Goal: Task Accomplishment & Management: Use online tool/utility

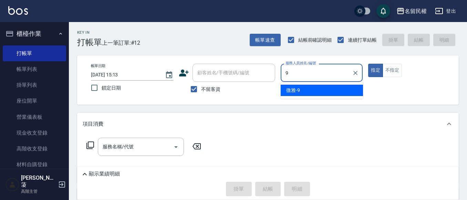
type input "微雅-9"
type button "true"
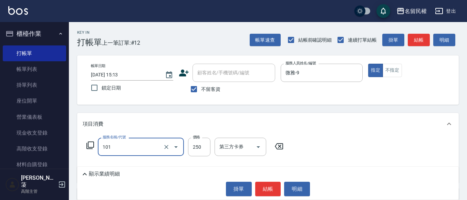
type input "不指定洗髮(101)"
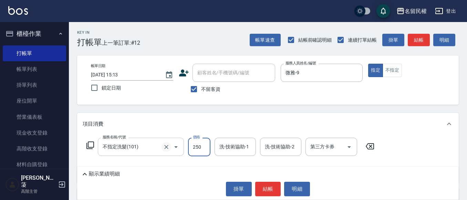
click at [163, 147] on button "Clear" at bounding box center [167, 147] width 10 height 10
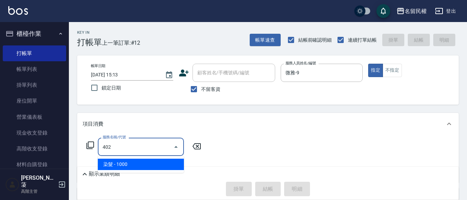
type input "染髮(402)"
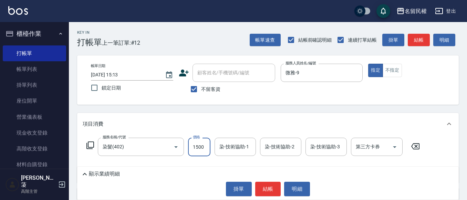
type input "1500"
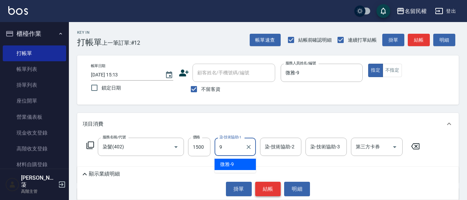
type input "微雅-9"
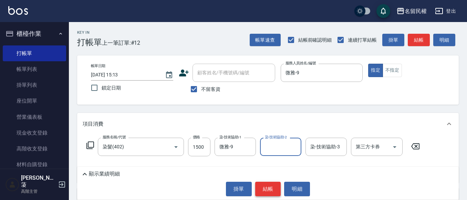
click at [261, 190] on button "結帳" at bounding box center [268, 189] width 26 height 14
click at [261, 191] on button "結帳" at bounding box center [268, 189] width 26 height 14
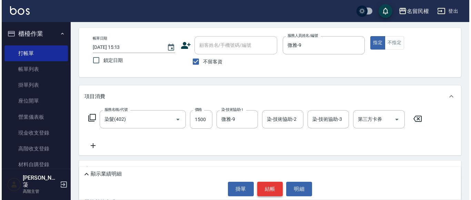
scroll to position [69, 0]
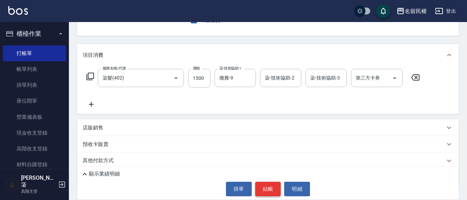
click at [260, 191] on button "結帳" at bounding box center [268, 189] width 26 height 14
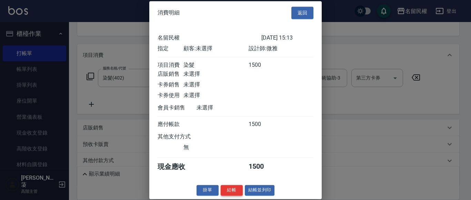
scroll to position [9, 0]
click at [231, 195] on button "結帳" at bounding box center [232, 190] width 22 height 11
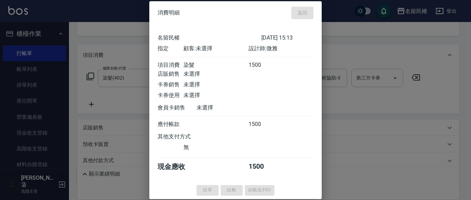
type input "[DATE] 15:46"
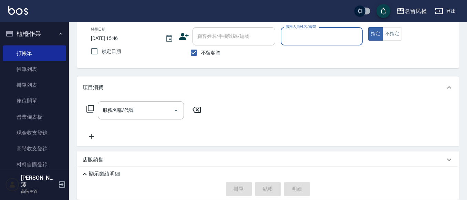
scroll to position [0, 0]
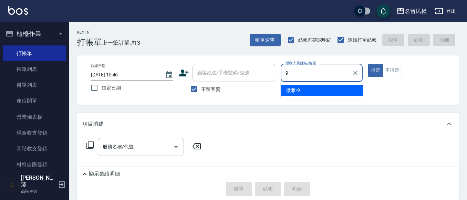
type input "微雅-9"
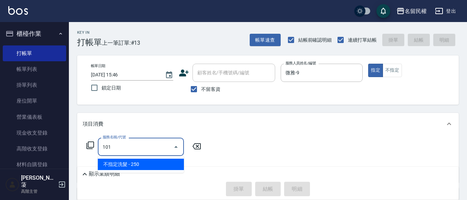
type input "不指定洗髮(101)"
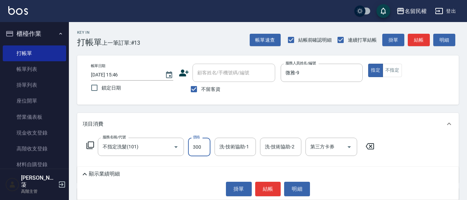
type input "300"
type input "微雅-9"
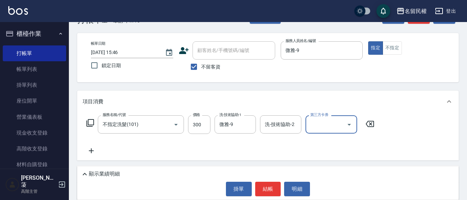
scroll to position [34, 0]
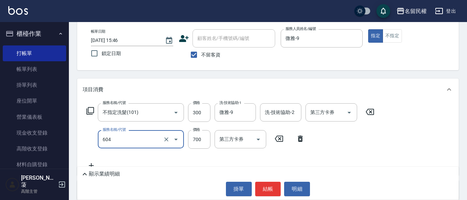
type input "SPA菁油頭皮養護洗髮(604)"
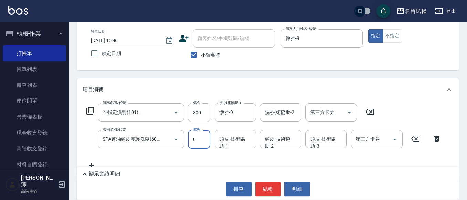
type input "0"
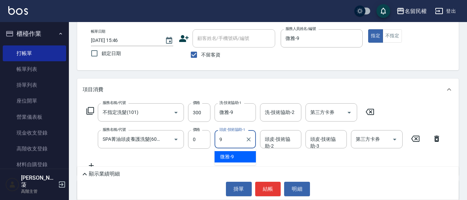
type input "微雅-9"
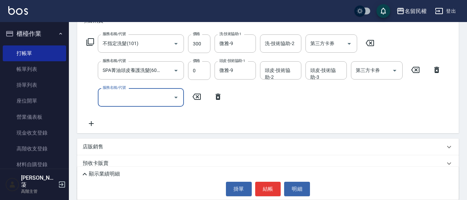
scroll to position [0, 0]
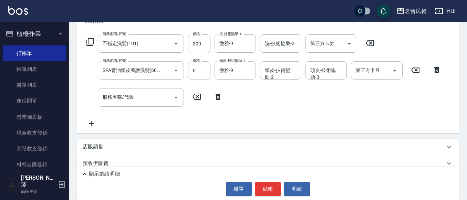
click at [161, 148] on div "店販銷售" at bounding box center [264, 146] width 363 height 7
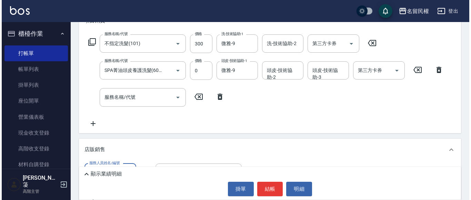
scroll to position [138, 0]
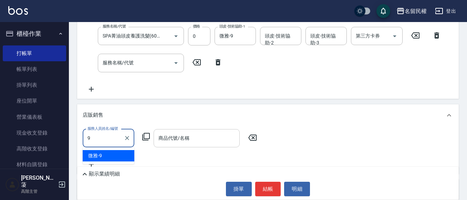
type input "微雅-9"
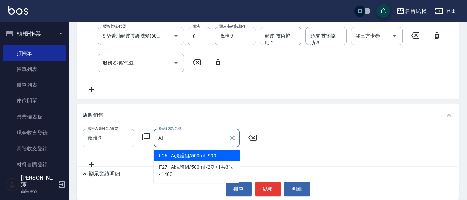
click at [182, 157] on span "F26 - Ai洗護組/500ml - 999" at bounding box center [197, 155] width 86 height 11
type input "Ai洗護組/500ml"
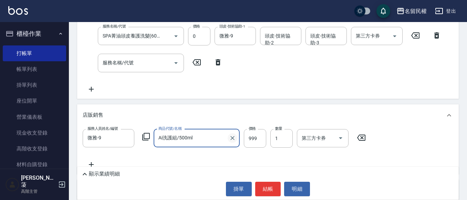
click at [234, 138] on icon "Clear" at bounding box center [232, 138] width 7 height 7
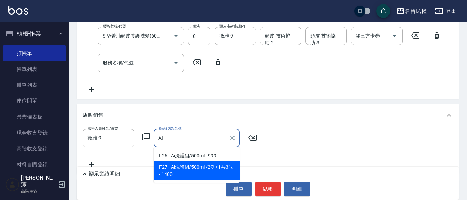
click at [227, 167] on span "F27 - Ai洗護組/500ml /2洗+1共3瓶 - 1400" at bounding box center [197, 171] width 86 height 19
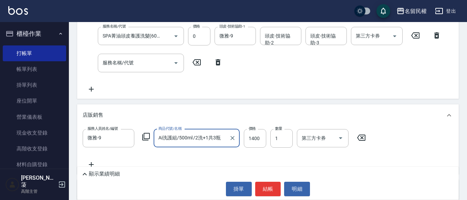
type input "Ai洗護組/500ml /2洗+1共3瓶"
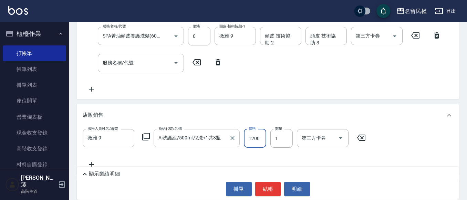
type input "1200"
click at [274, 188] on button "結帳" at bounding box center [268, 189] width 26 height 14
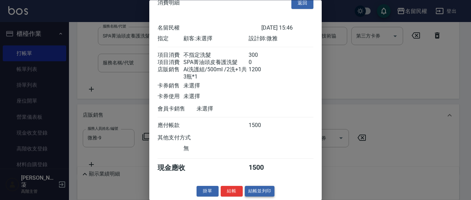
scroll to position [22, 0]
click at [237, 193] on button "結帳" at bounding box center [232, 192] width 22 height 11
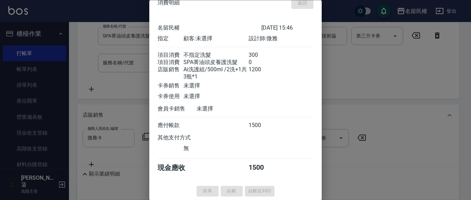
type input "[DATE] 15:50"
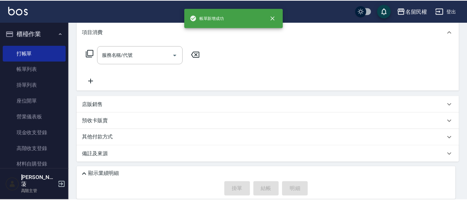
scroll to position [0, 0]
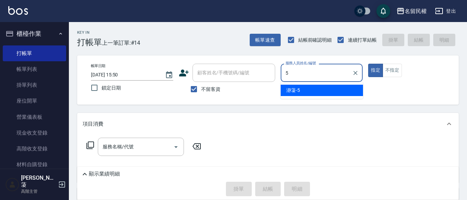
type input "瀞蓤-5"
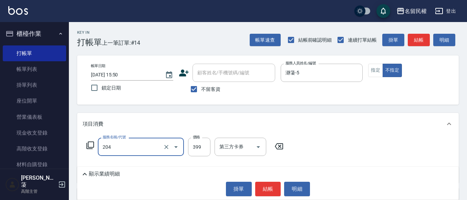
type input "不指定洗剪(204)"
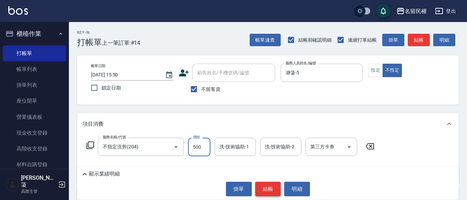
type input "500"
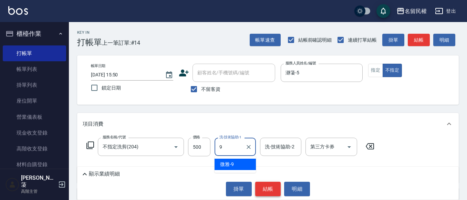
type input "微雅-9"
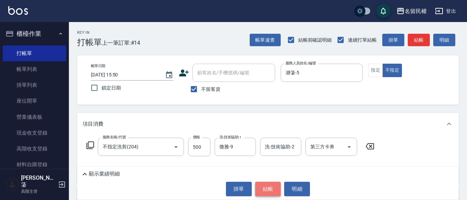
click at [269, 190] on button "結帳" at bounding box center [268, 189] width 26 height 14
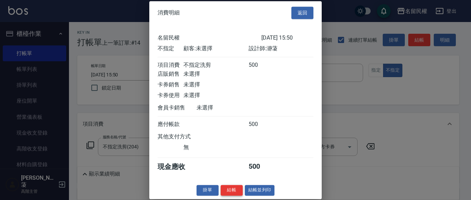
click at [234, 196] on button "結帳" at bounding box center [232, 190] width 22 height 11
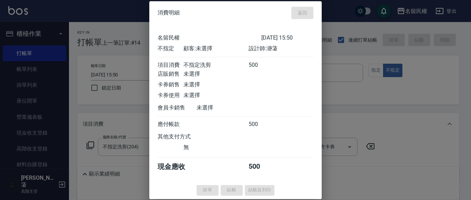
type input "[DATE] 15:57"
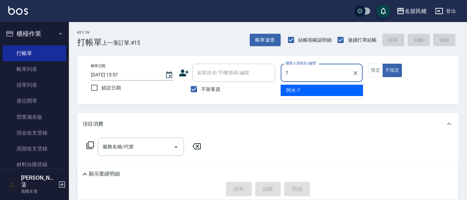
type input "阿水-7"
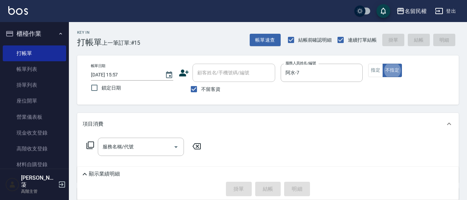
type button "false"
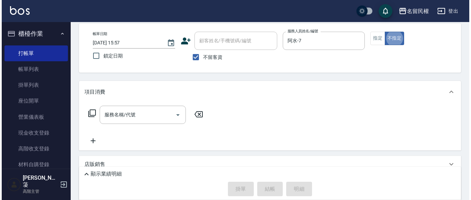
scroll to position [69, 0]
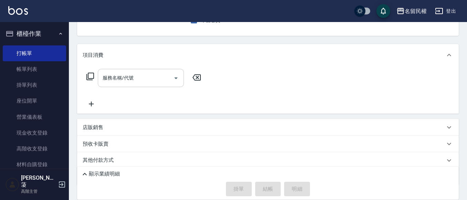
click at [127, 87] on div "服務名稱/代號" at bounding box center [141, 78] width 86 height 18
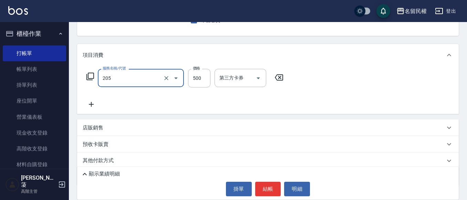
type input "指定洗剪(205)"
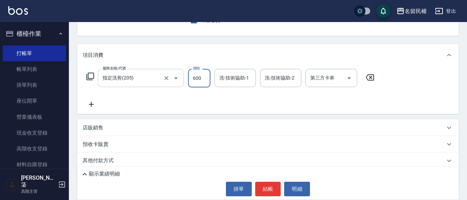
type input "600"
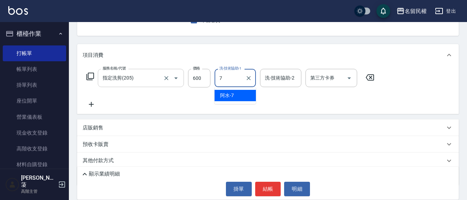
type input "阿水-7"
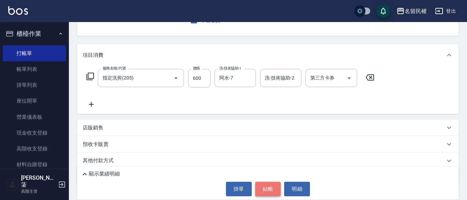
click at [265, 191] on button "結帳" at bounding box center [268, 189] width 26 height 14
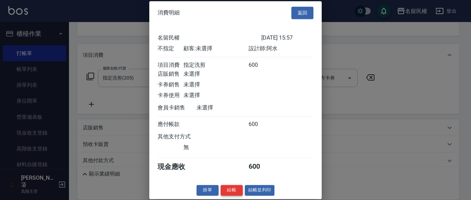
scroll to position [9, 0]
click at [231, 192] on button "結帳" at bounding box center [232, 190] width 22 height 11
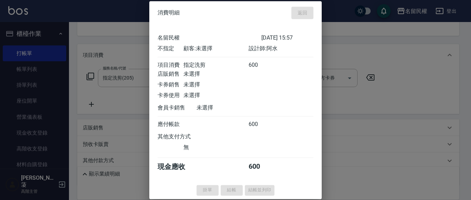
type input "[DATE] 16:07"
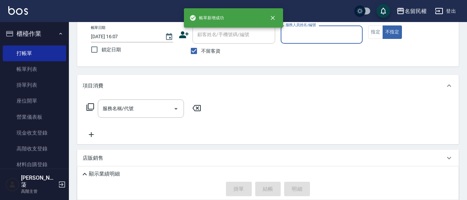
scroll to position [0, 0]
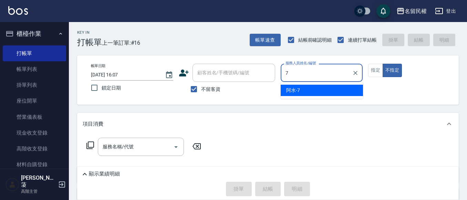
type input "阿水-7"
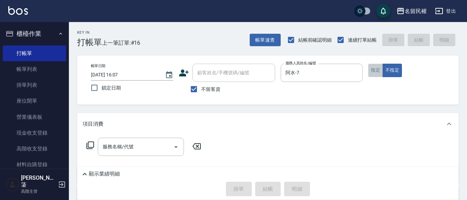
click at [376, 70] on button "指定" at bounding box center [376, 70] width 15 height 13
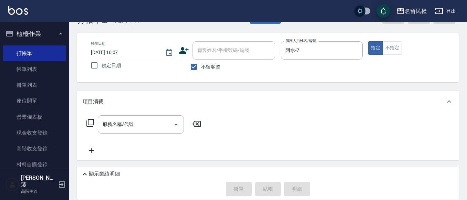
scroll to position [34, 0]
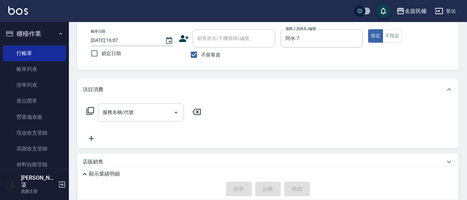
click at [147, 119] on div "服務名稱/代號" at bounding box center [141, 112] width 86 height 18
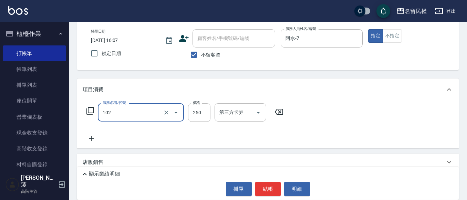
type input "指定洗髮(102)"
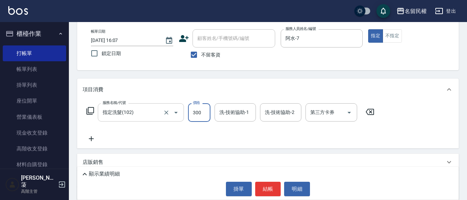
type input "300"
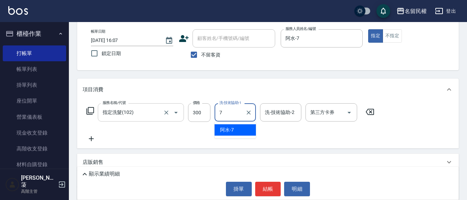
type input "阿水-7"
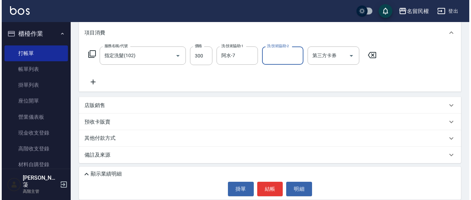
scroll to position [92, 0]
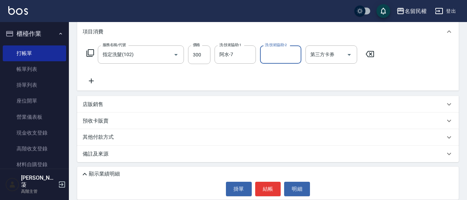
click at [95, 80] on icon at bounding box center [91, 81] width 17 height 8
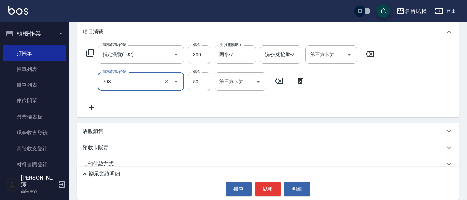
type input "青捲/吹捲/夾直/電棒/夾玉米鬚(703)"
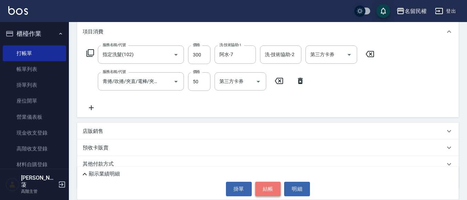
click at [277, 188] on button "結帳" at bounding box center [268, 189] width 26 height 14
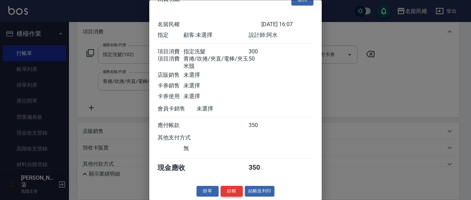
scroll to position [26, 0]
click at [226, 191] on button "結帳" at bounding box center [232, 192] width 22 height 11
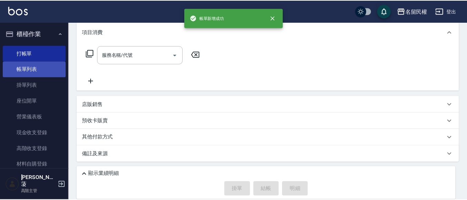
scroll to position [0, 0]
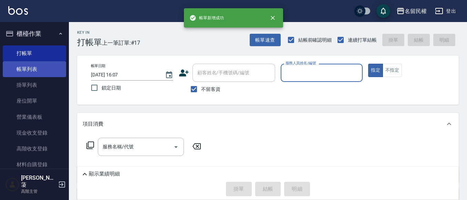
click at [48, 68] on link "帳單列表" at bounding box center [34, 69] width 63 height 16
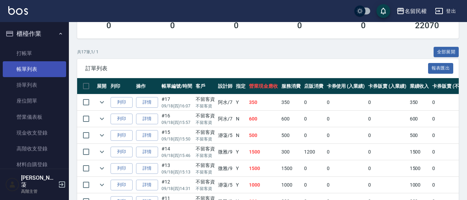
scroll to position [67, 0]
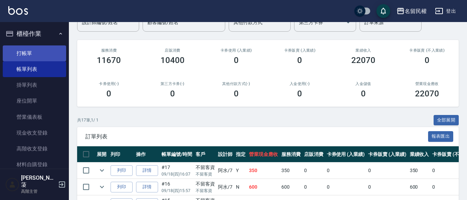
click at [40, 51] on link "打帳單" at bounding box center [34, 54] width 63 height 16
